Goal: Task Accomplishment & Management: Complete application form

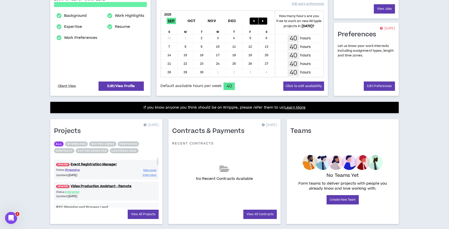
scroll to position [110, 0]
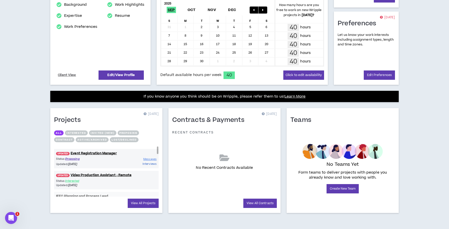
click at [147, 165] on span "Interviews" at bounding box center [149, 164] width 14 height 4
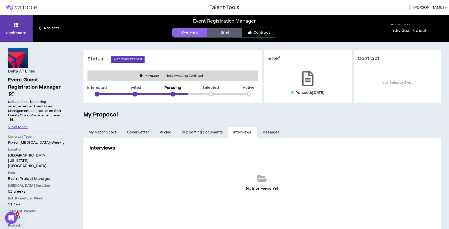
click at [202, 134] on link "Supporting Documents" at bounding box center [202, 132] width 51 height 11
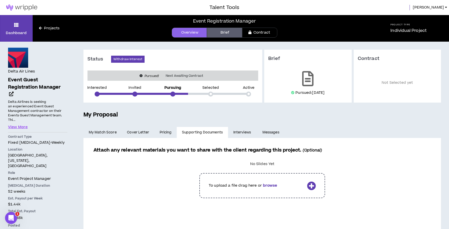
click at [311, 186] on label at bounding box center [261, 186] width 327 height 33
click at [0, 0] on input "file" at bounding box center [0, 0] width 0 height 0
click at [399, 161] on link "Download" at bounding box center [397, 161] width 21 height 9
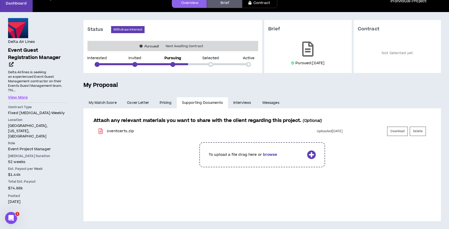
click at [239, 192] on div "Attach any relevant materials you want to share with the client regarding this …" at bounding box center [261, 156] width 337 height 79
